Goal: Task Accomplishment & Management: Complete application form

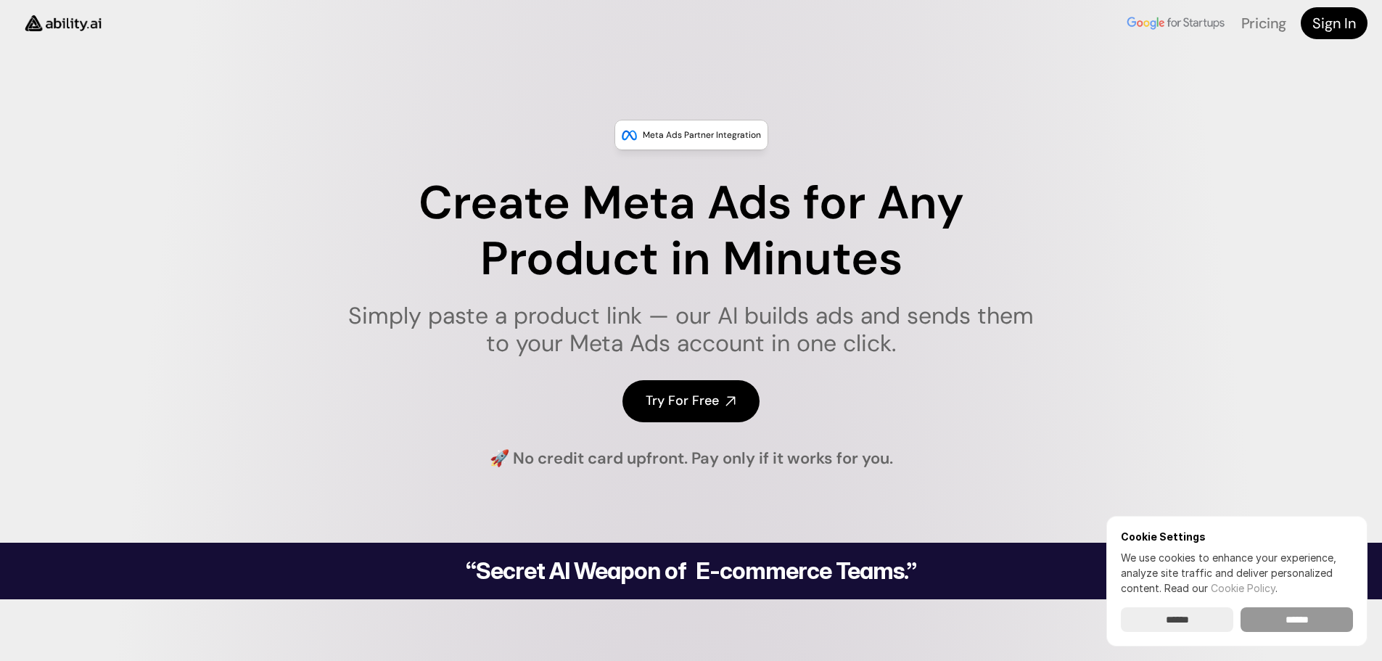
click at [1325, 624] on input "******" at bounding box center [1297, 619] width 112 height 25
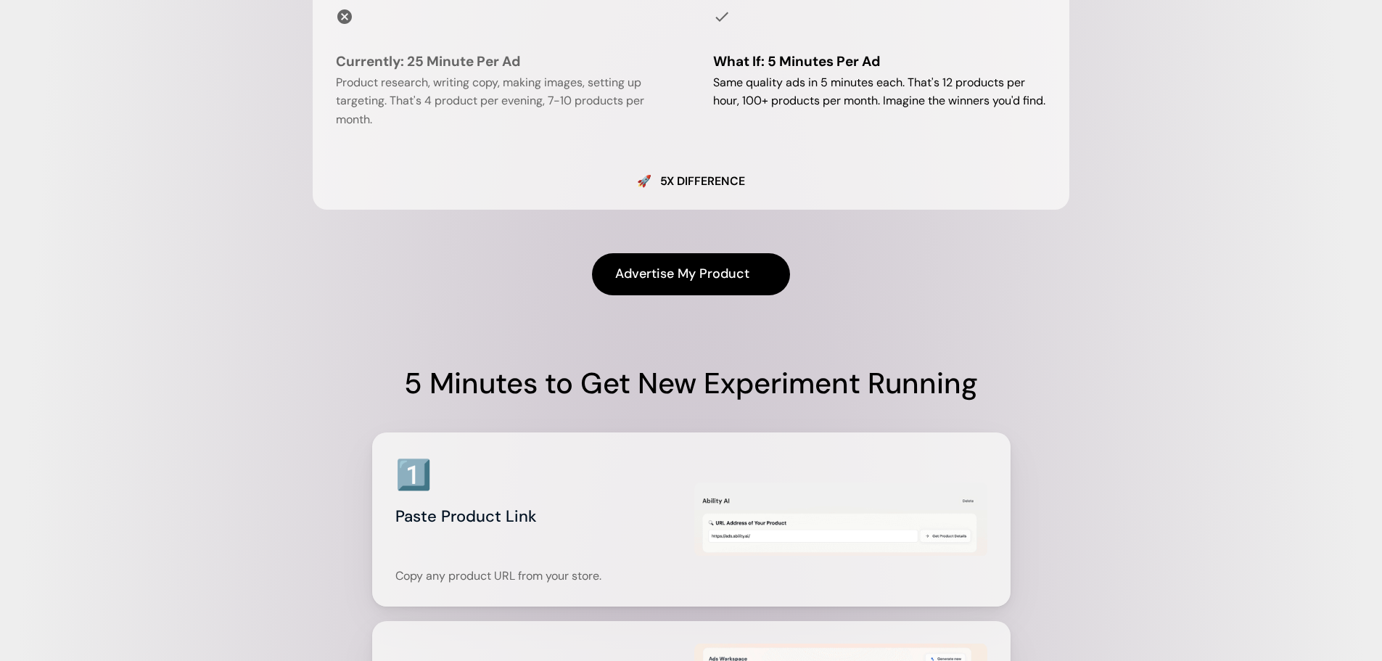
scroll to position [1451, 0]
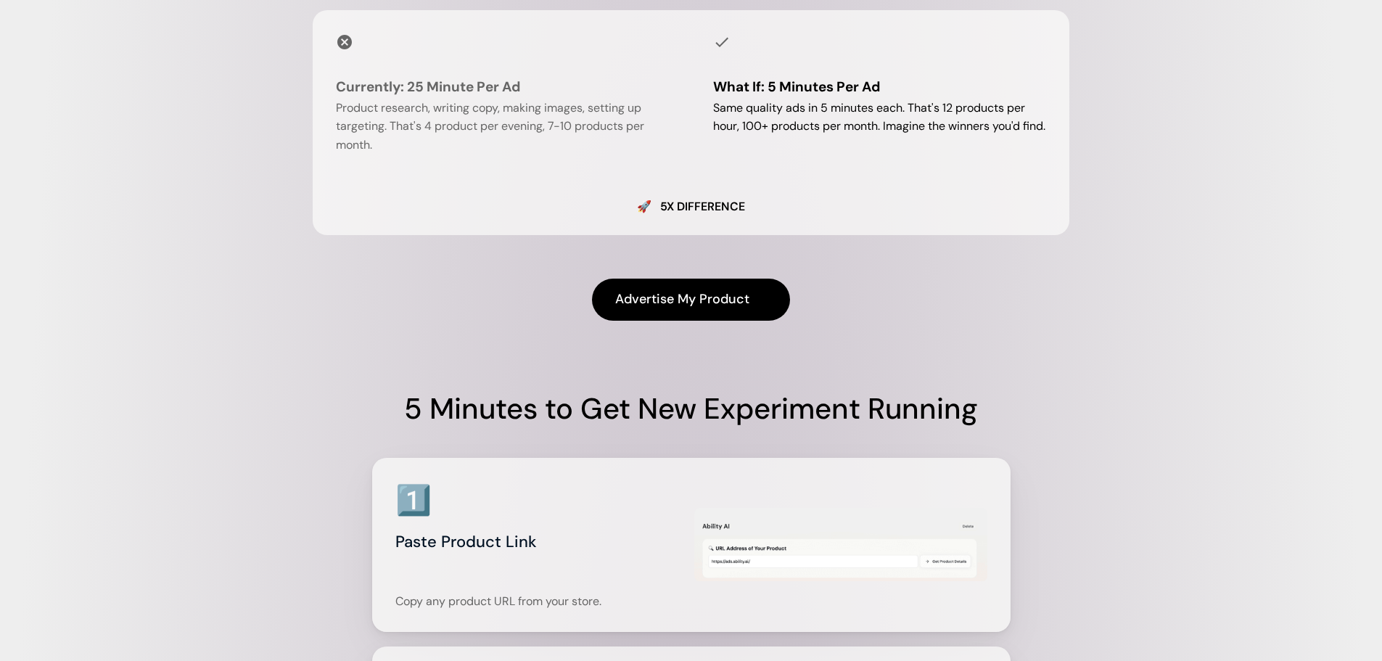
click at [722, 308] on h4 "Advertise My Product" at bounding box center [682, 299] width 134 height 18
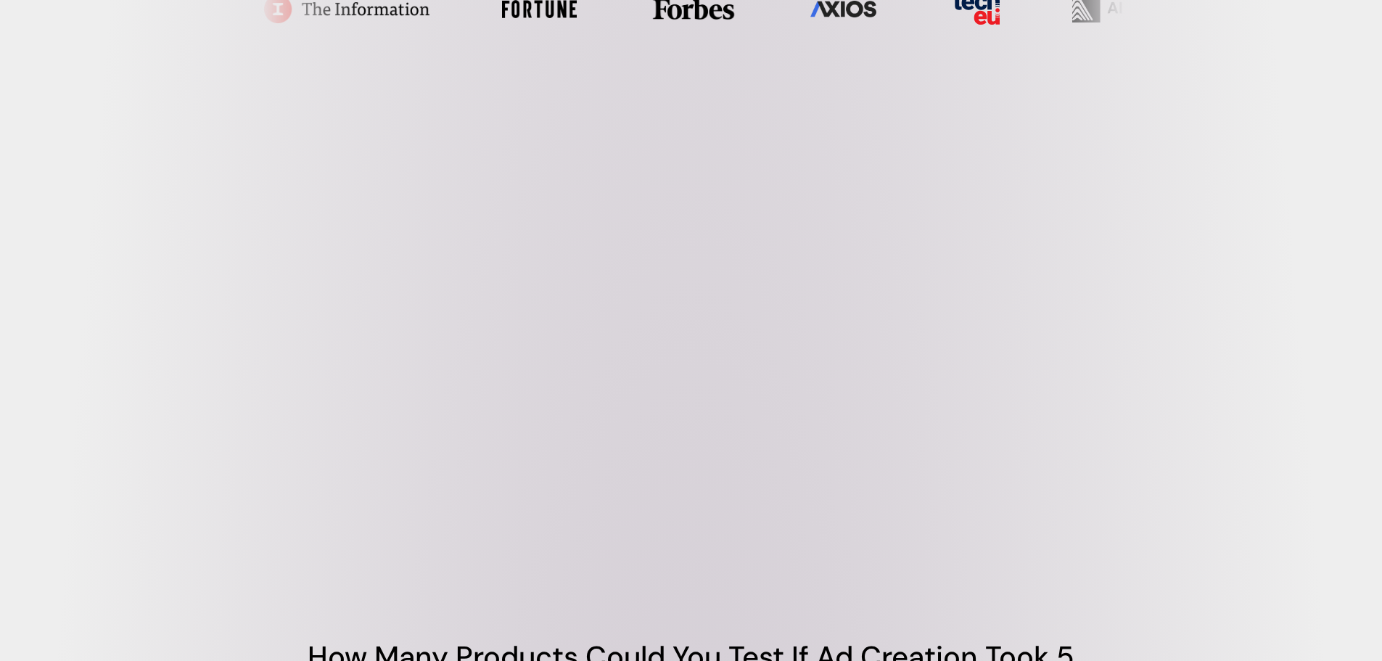
scroll to position [726, 0]
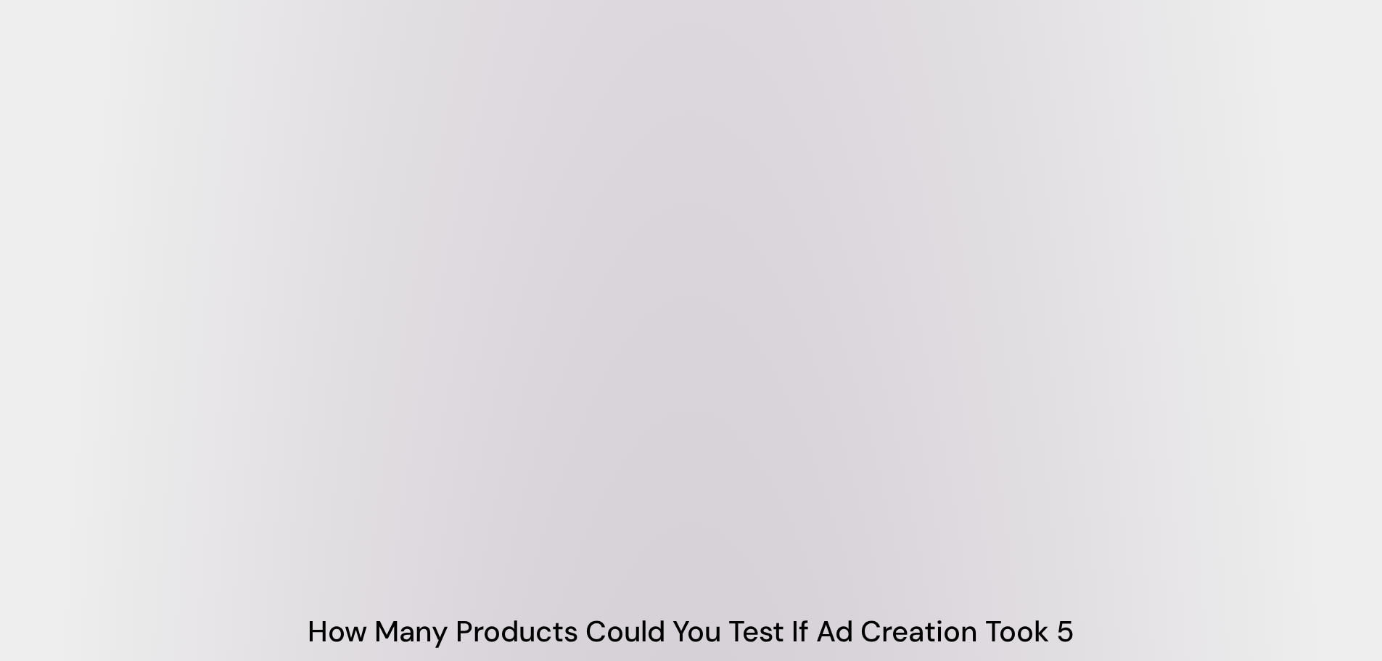
click at [652, 337] on video at bounding box center [691, 325] width 871 height 435
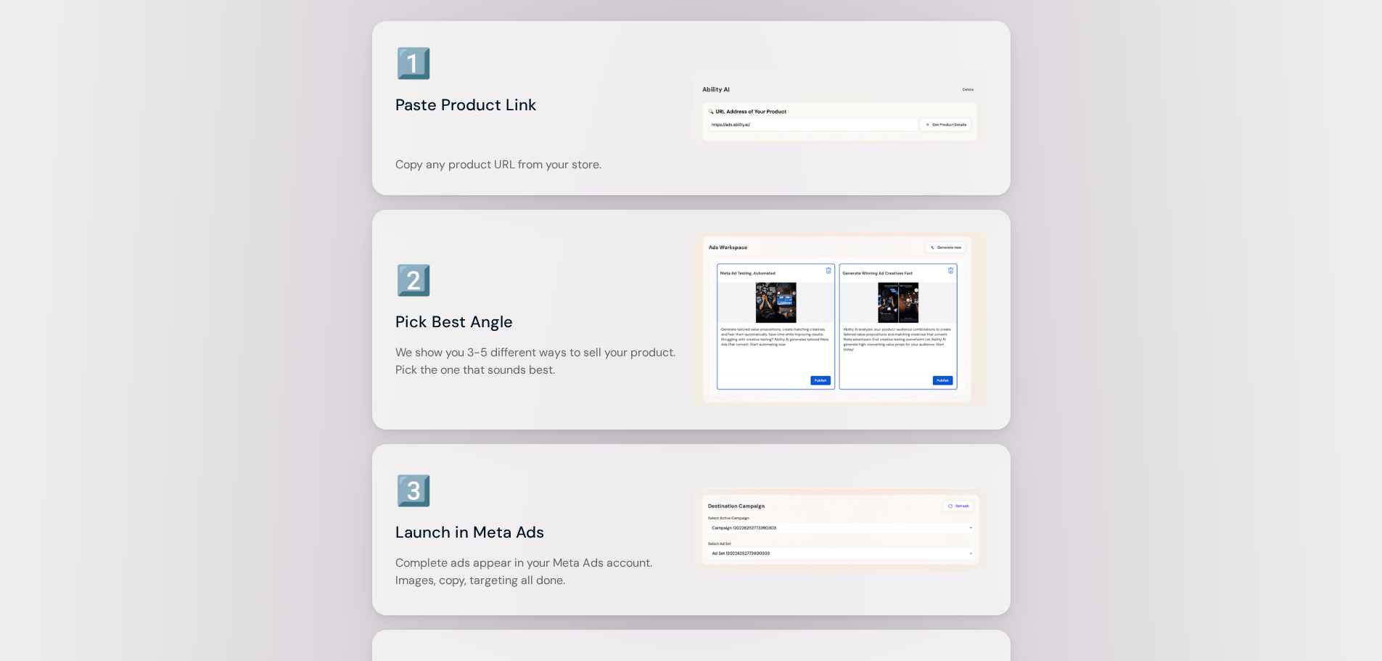
scroll to position [2104, 0]
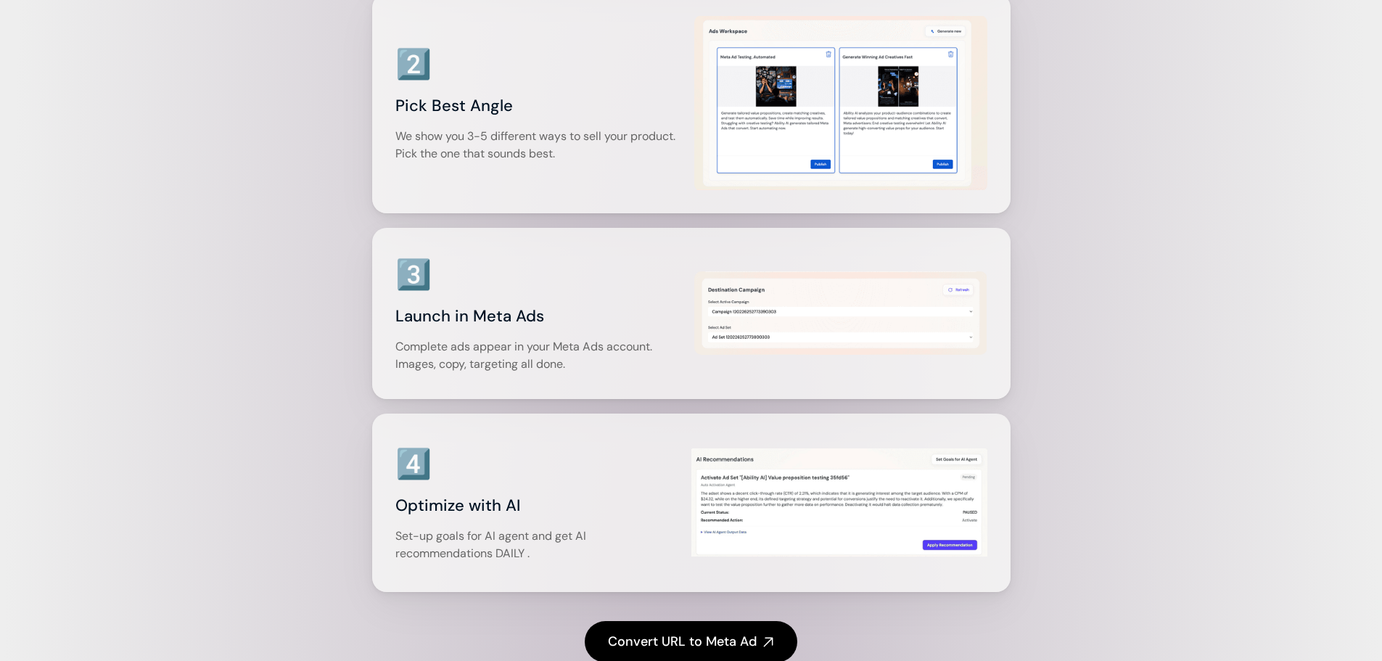
click at [816, 189] on img at bounding box center [840, 103] width 293 height 176
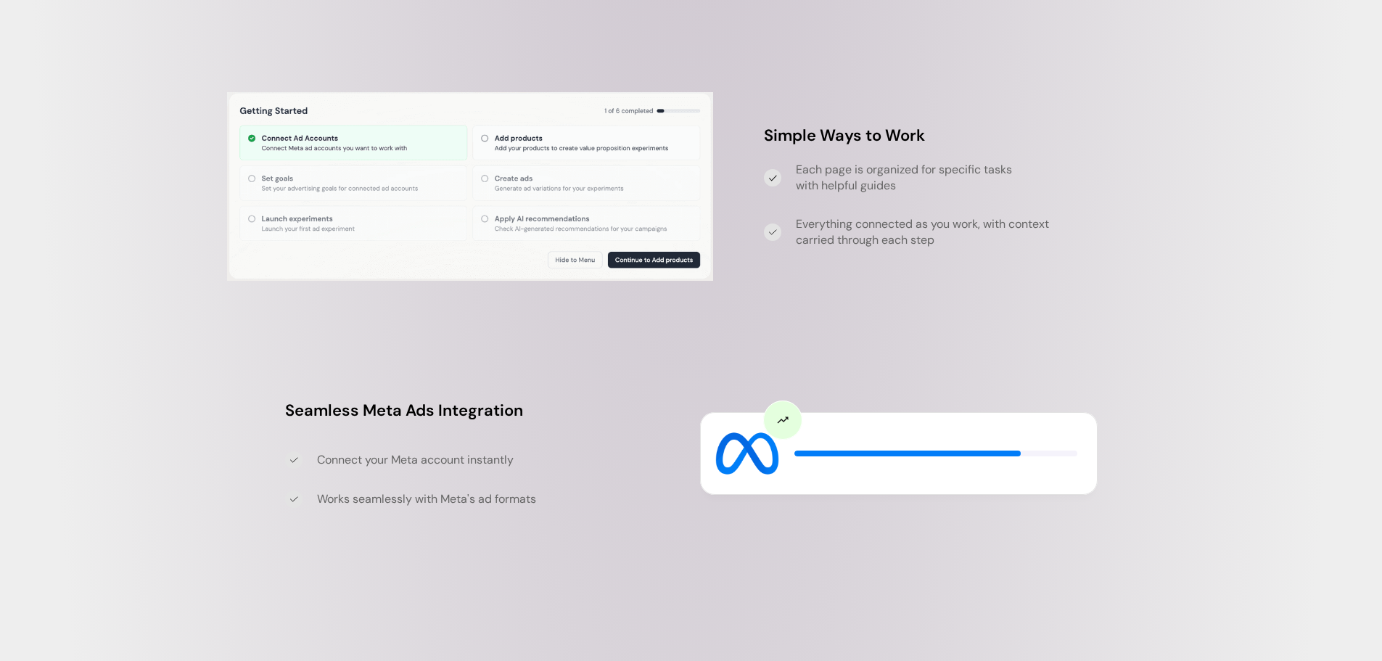
scroll to position [4317, 0]
